Goal: Task Accomplishment & Management: Manage account settings

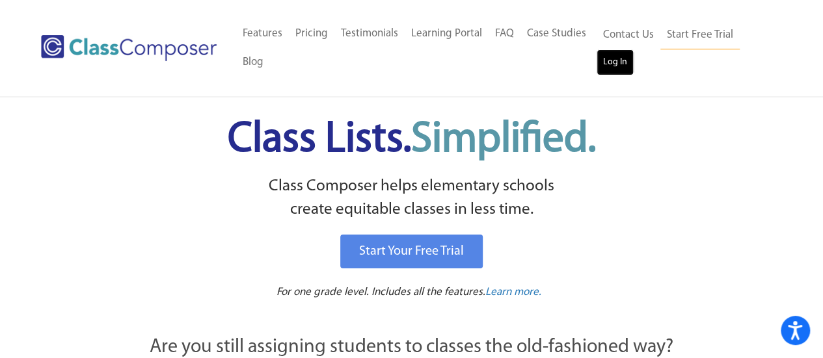
click at [606, 69] on link "Log In" at bounding box center [614, 62] width 37 height 26
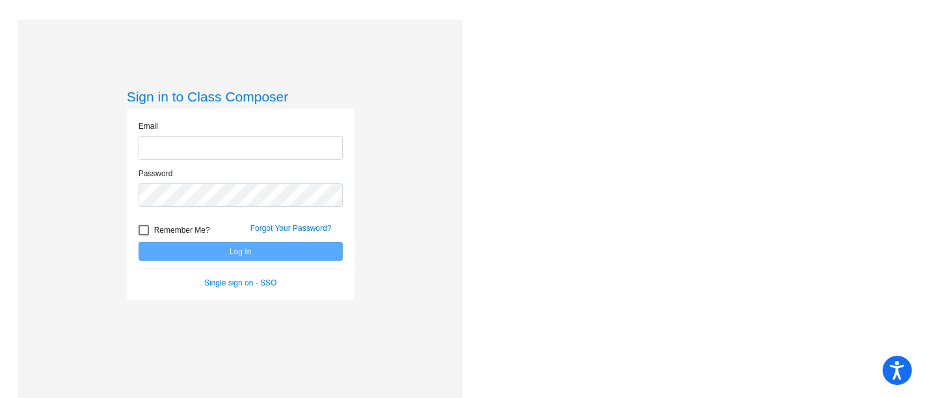
type input "katherib@psdschools.org"
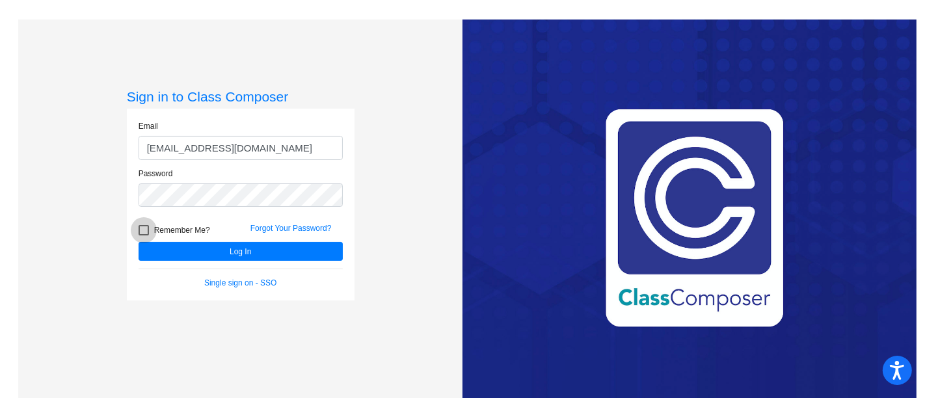
click at [140, 229] on div at bounding box center [144, 230] width 10 height 10
click at [143, 235] on input "Remember Me?" at bounding box center [143, 235] width 1 height 1
checkbox input "true"
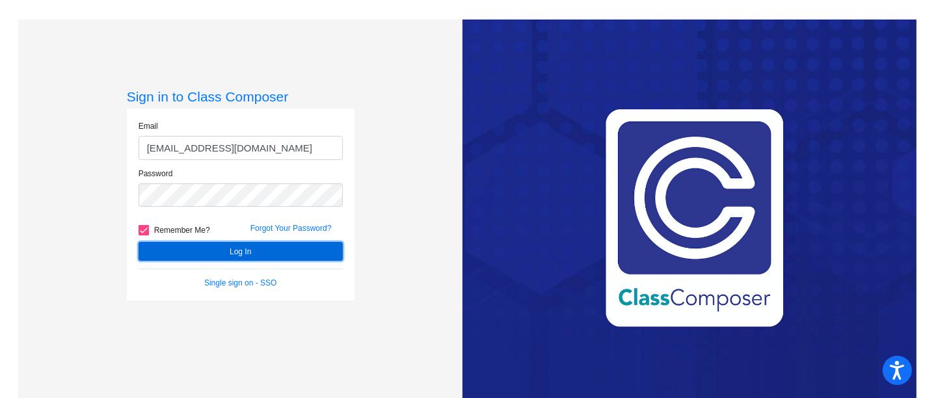
click at [187, 247] on button "Log In" at bounding box center [241, 251] width 204 height 19
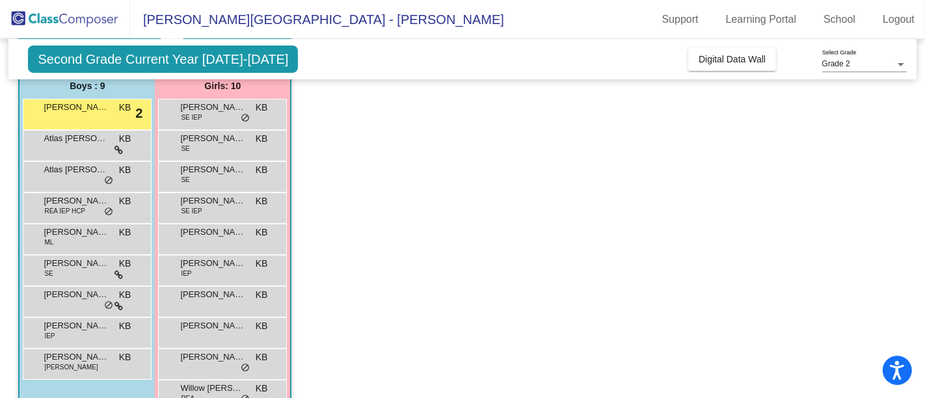
scroll to position [111, 0]
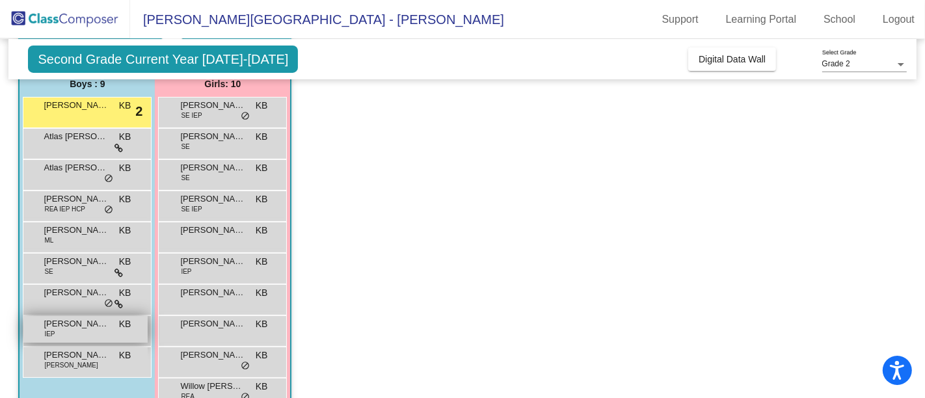
click at [63, 334] on div "Kolten Gunhammer IEP KB lock do_not_disturb_alt" at bounding box center [85, 329] width 124 height 27
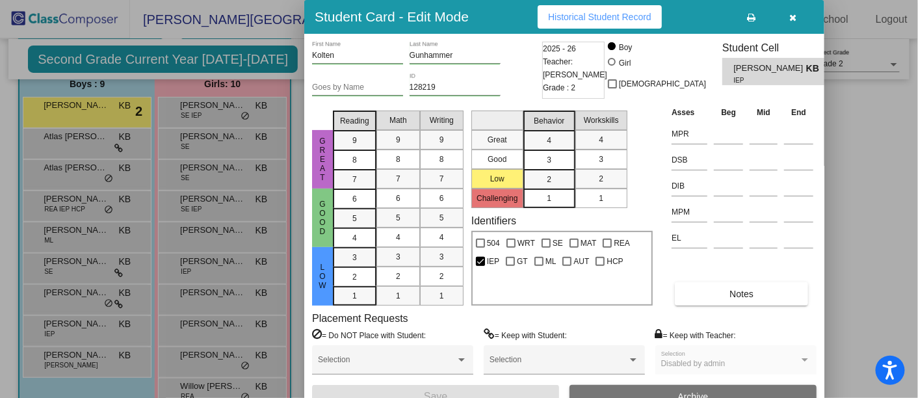
click at [77, 341] on div at bounding box center [459, 199] width 918 height 398
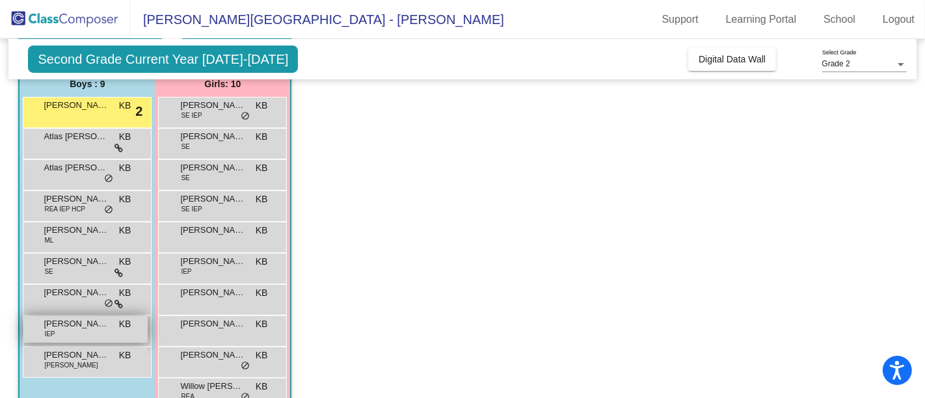
click at [83, 334] on div "Kolten Gunhammer IEP KB lock do_not_disturb_alt" at bounding box center [85, 329] width 124 height 27
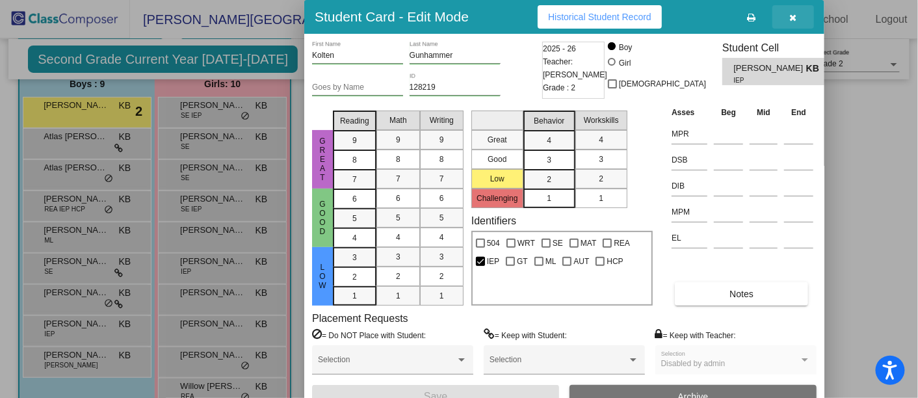
click at [795, 18] on icon "button" at bounding box center [793, 17] width 7 height 9
